Goal: Information Seeking & Learning: Learn about a topic

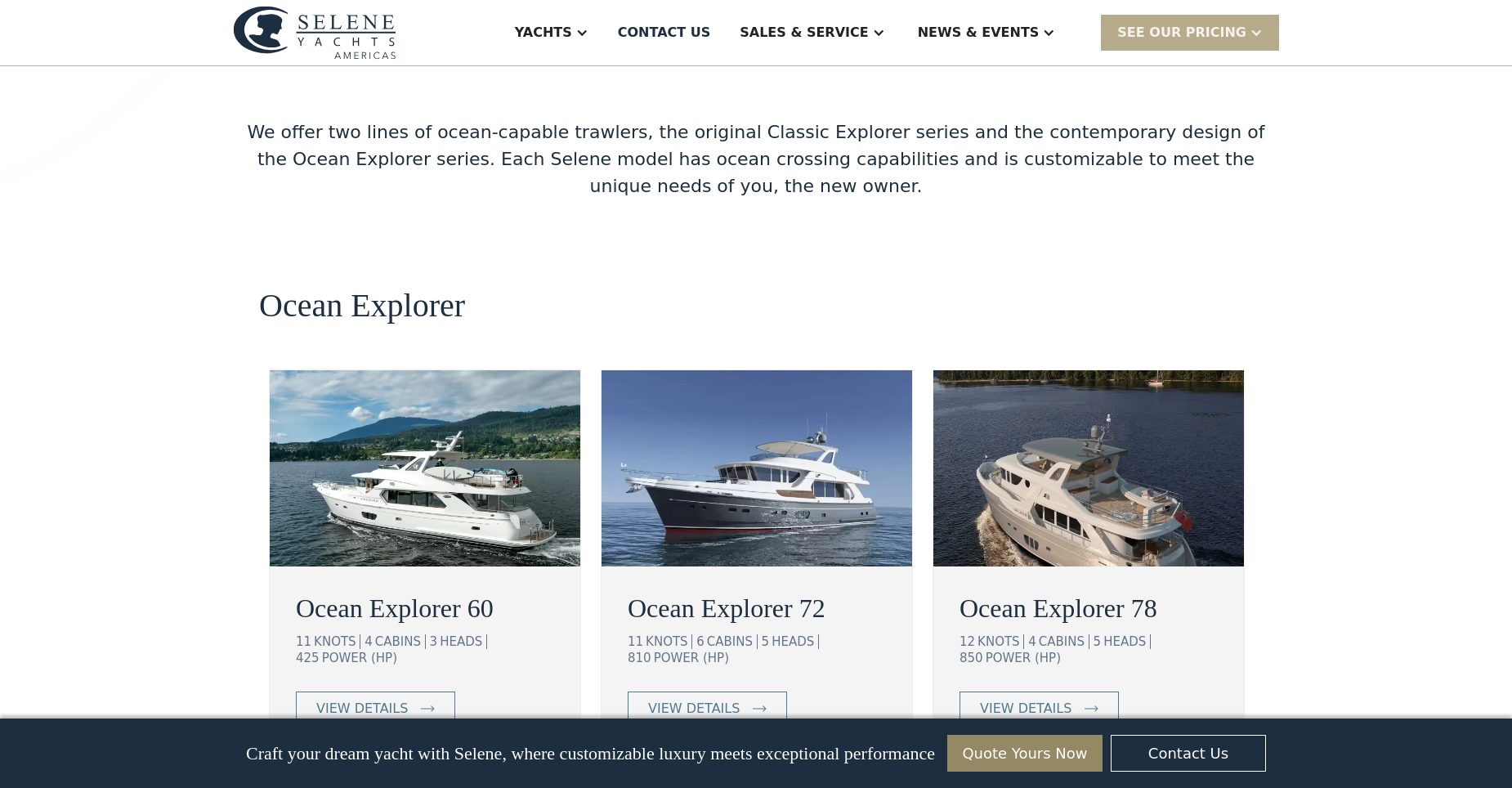
scroll to position [2780, 0]
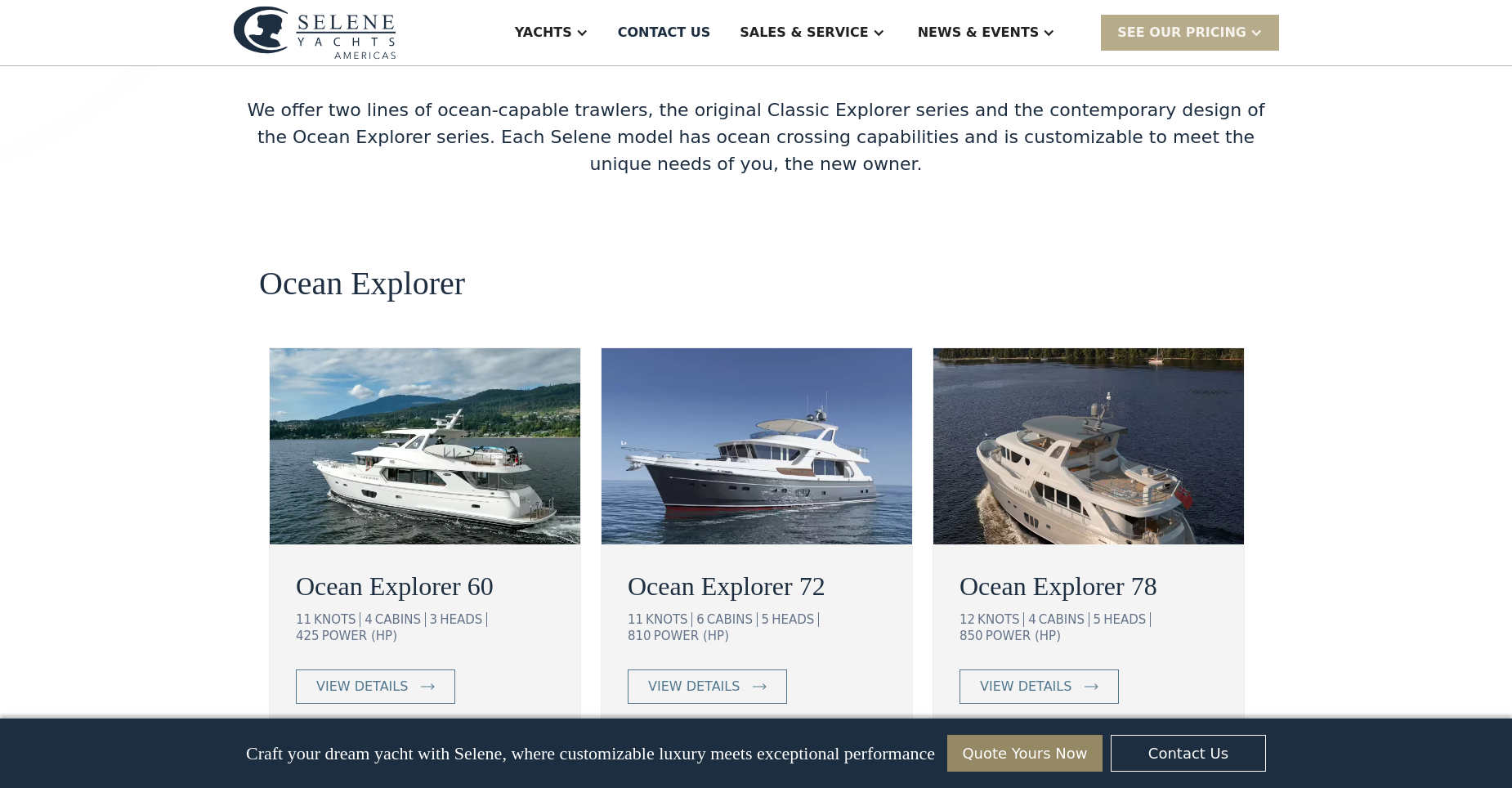
click at [783, 348] on img at bounding box center [757, 446] width 311 height 196
click at [1112, 382] on img at bounding box center [1088, 446] width 311 height 196
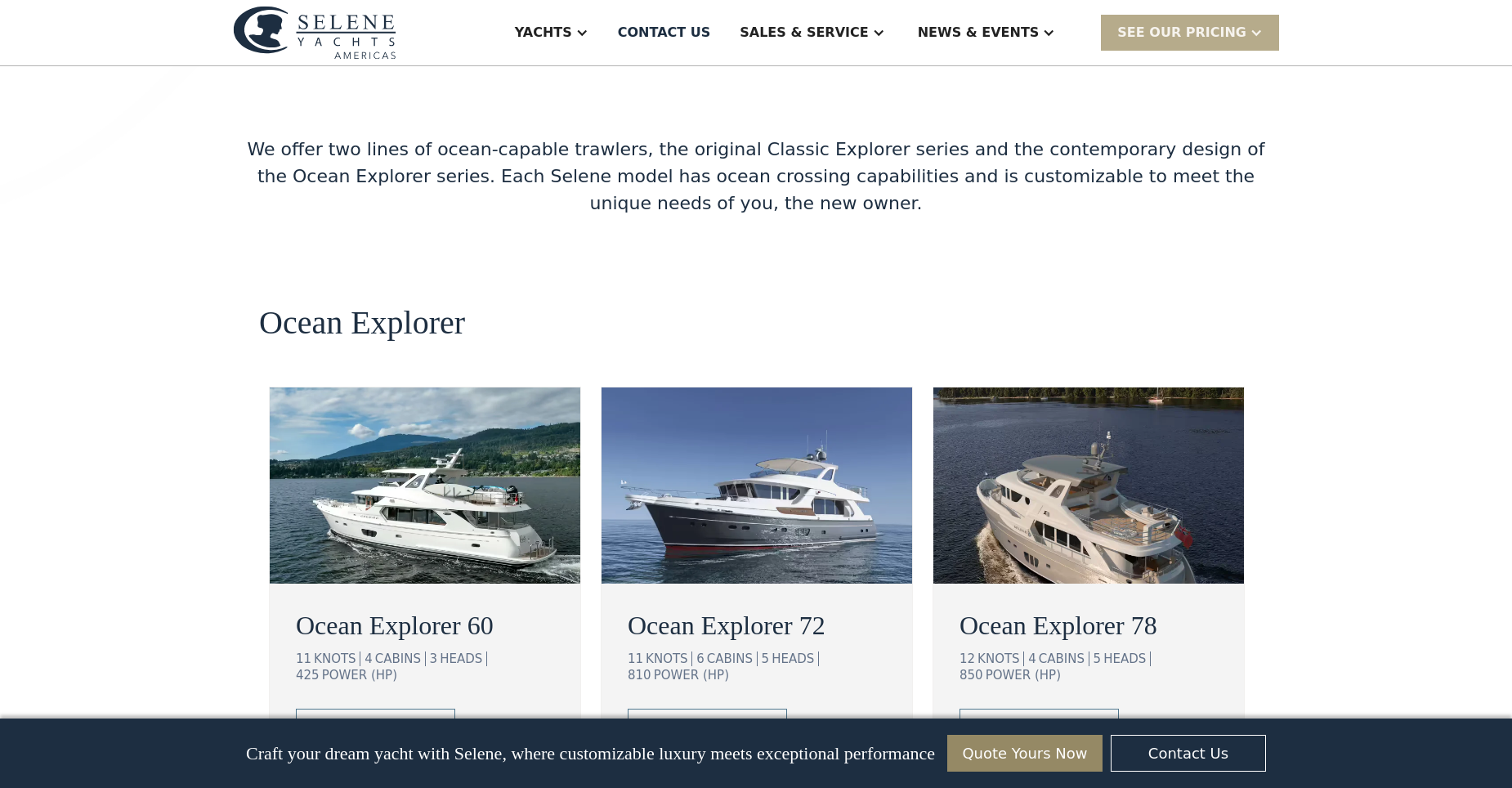
scroll to position [2617, 0]
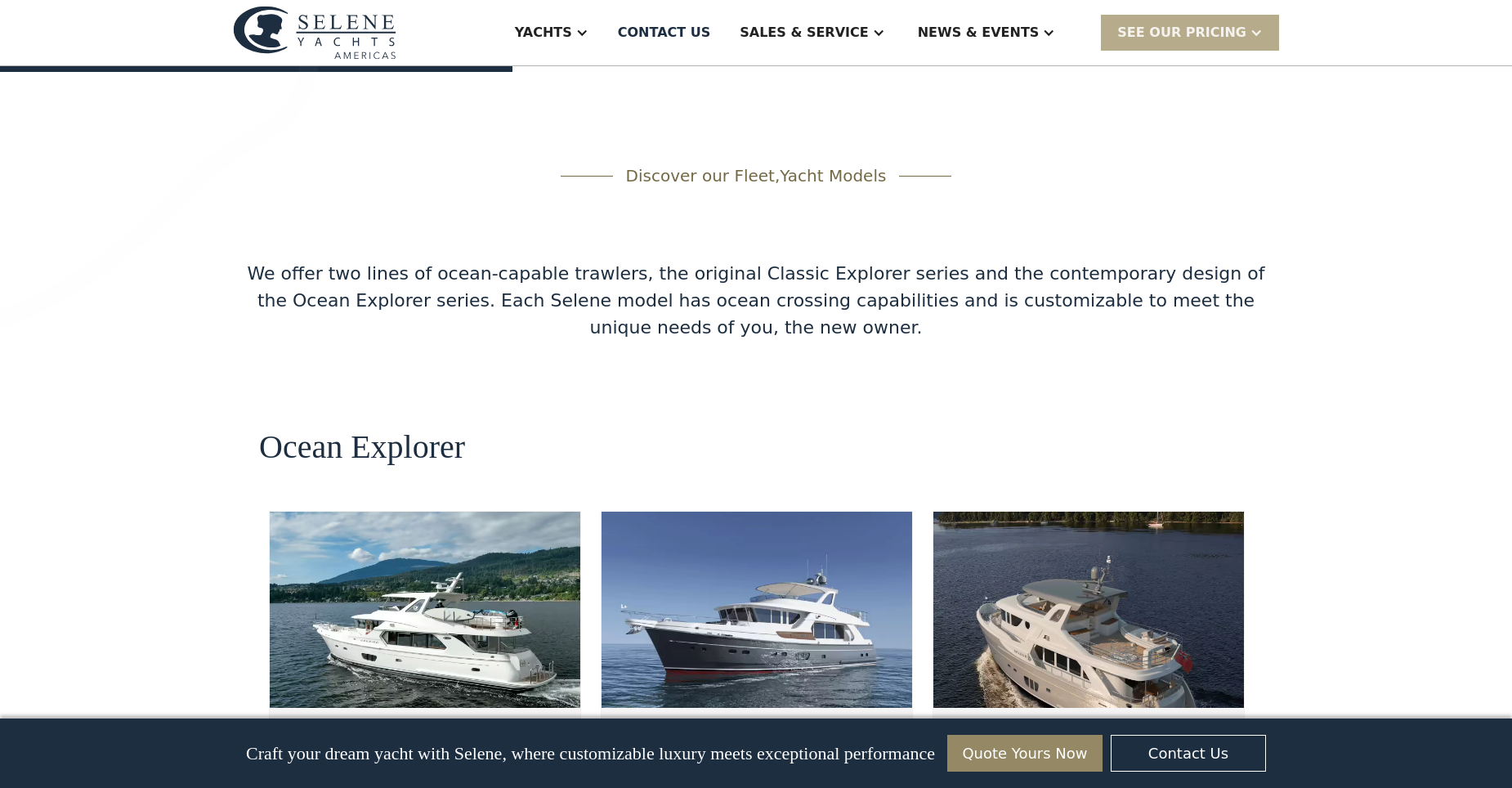
click at [729, 512] on img at bounding box center [757, 610] width 311 height 196
click at [730, 512] on img at bounding box center [757, 610] width 311 height 196
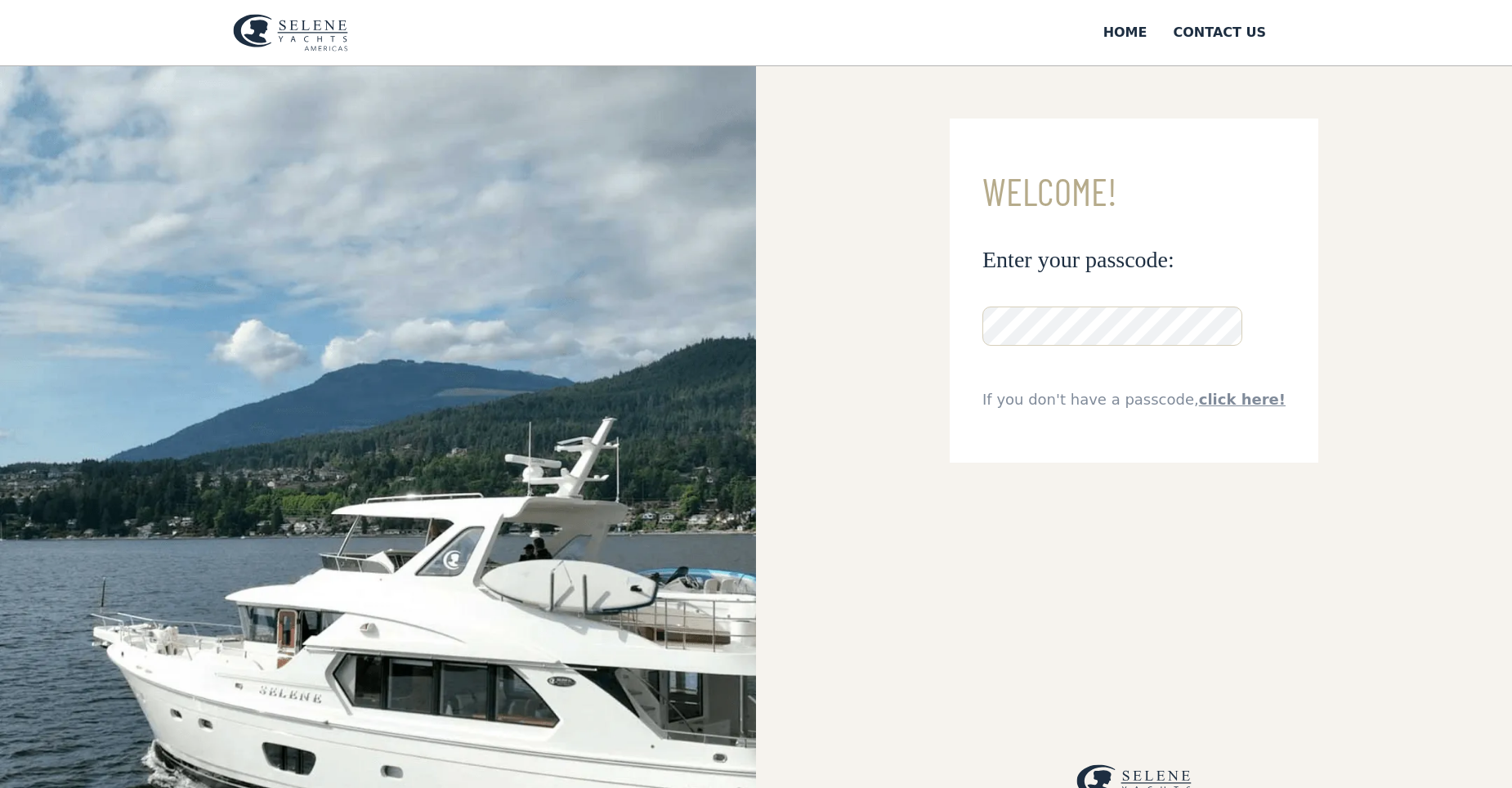
click at [573, 480] on img at bounding box center [378, 526] width 756 height 920
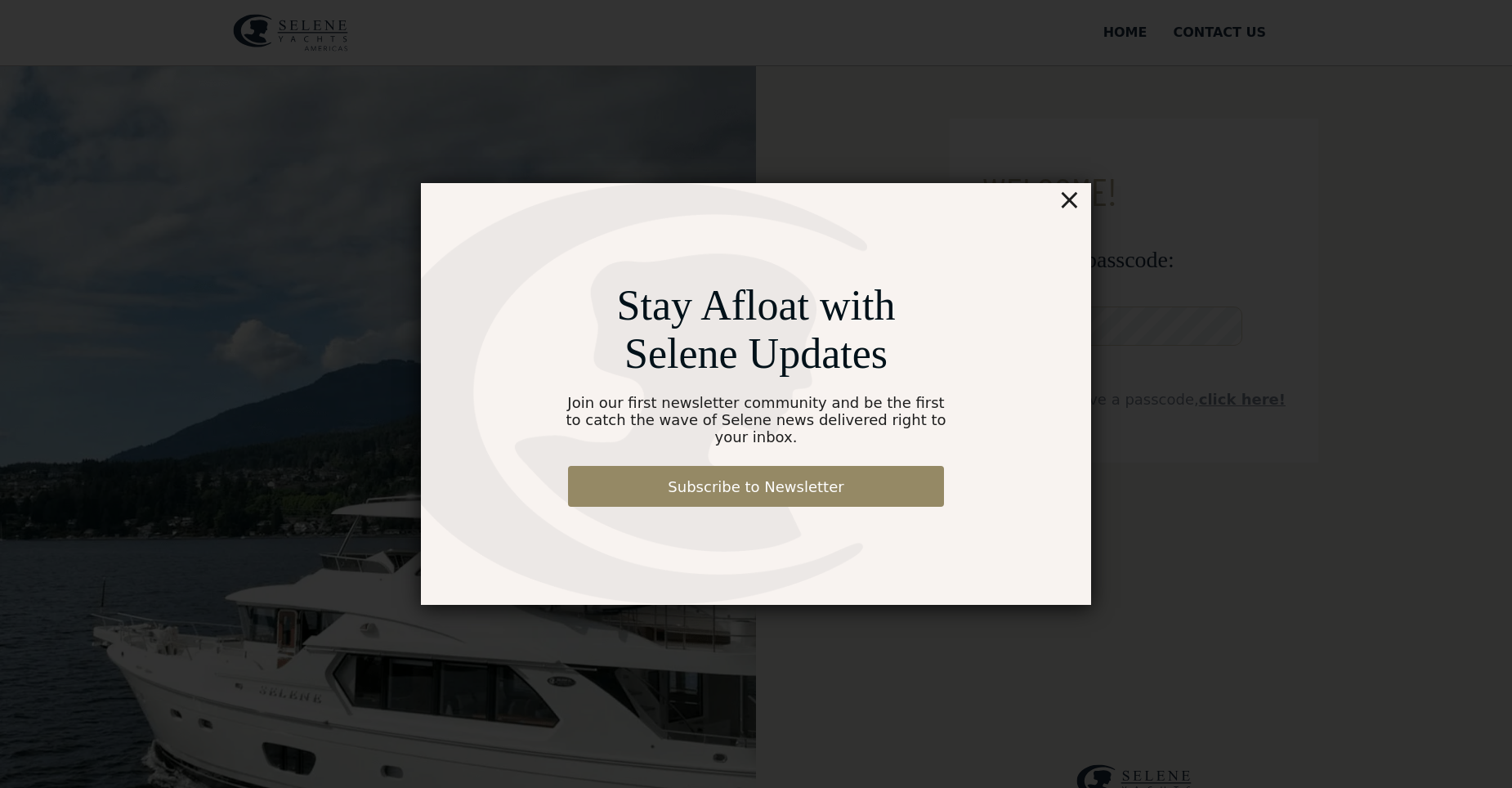
click at [1073, 204] on div "×" at bounding box center [1069, 199] width 24 height 32
